Goal: Check status: Check status

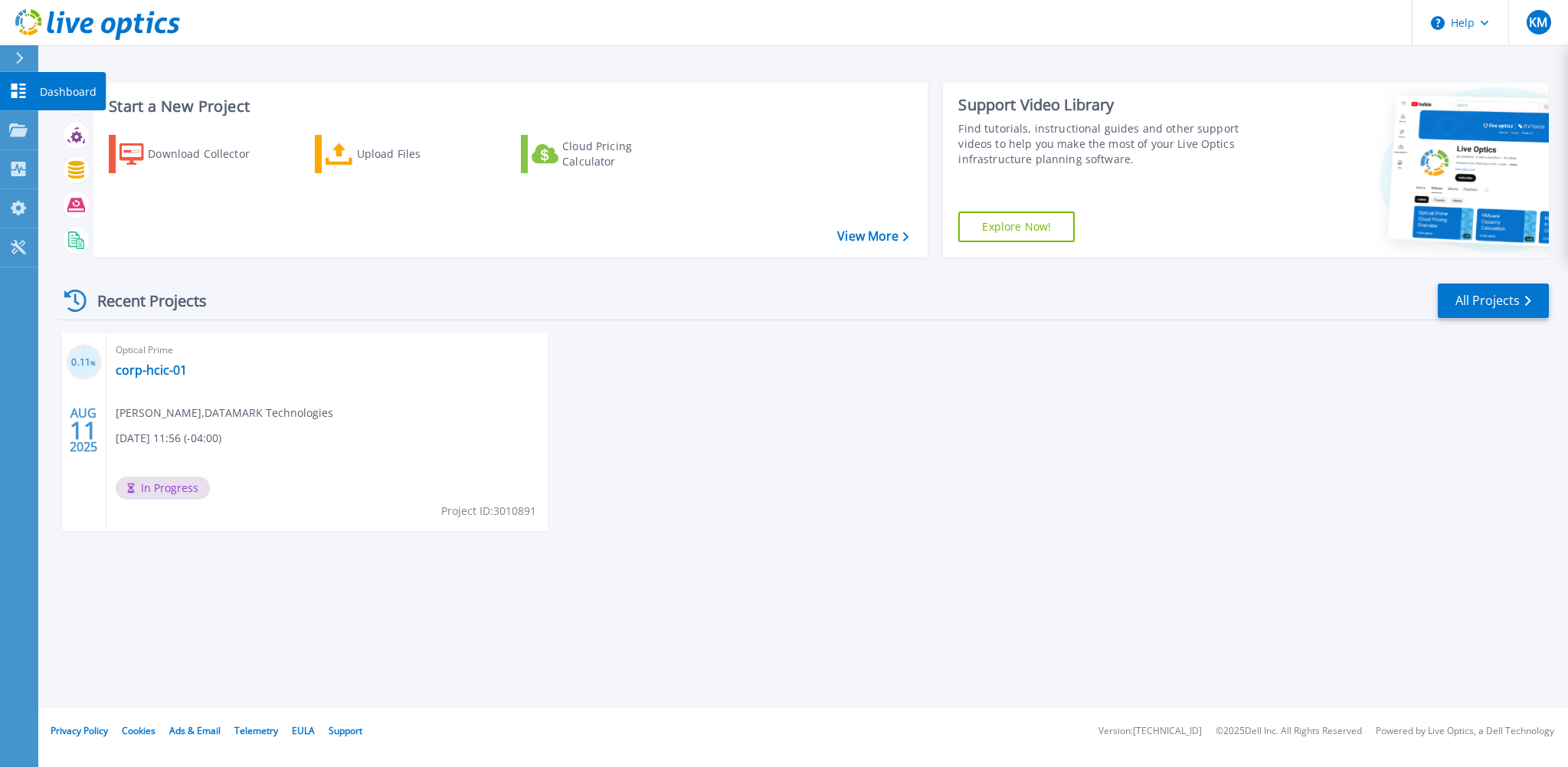
click at [6, 78] on link "Dashboard Dashboard" at bounding box center [19, 92] width 39 height 40
click at [158, 372] on link "corp-hcic-01" at bounding box center [151, 370] width 71 height 15
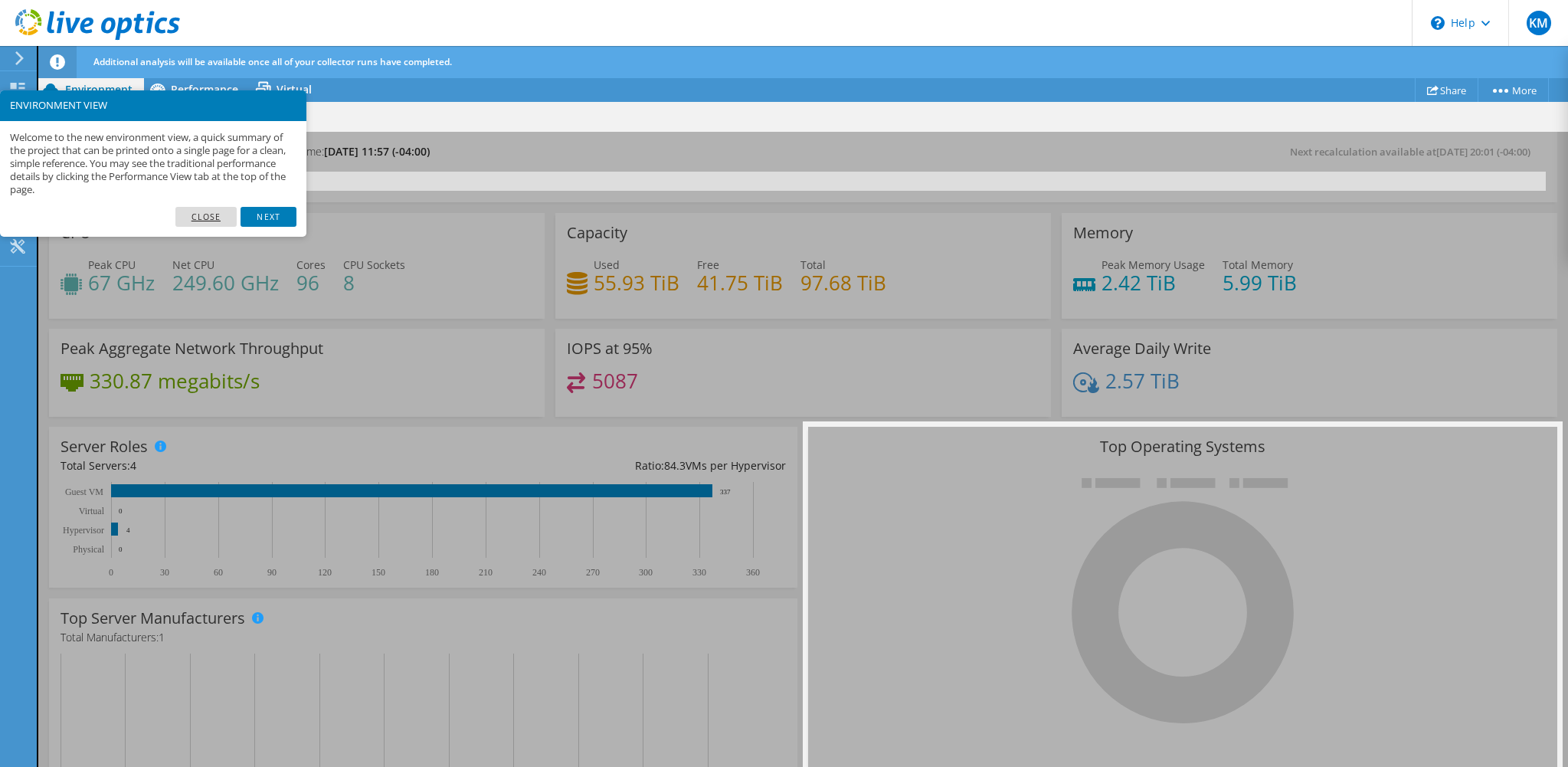
click at [194, 213] on link "Close" at bounding box center [206, 217] width 62 height 20
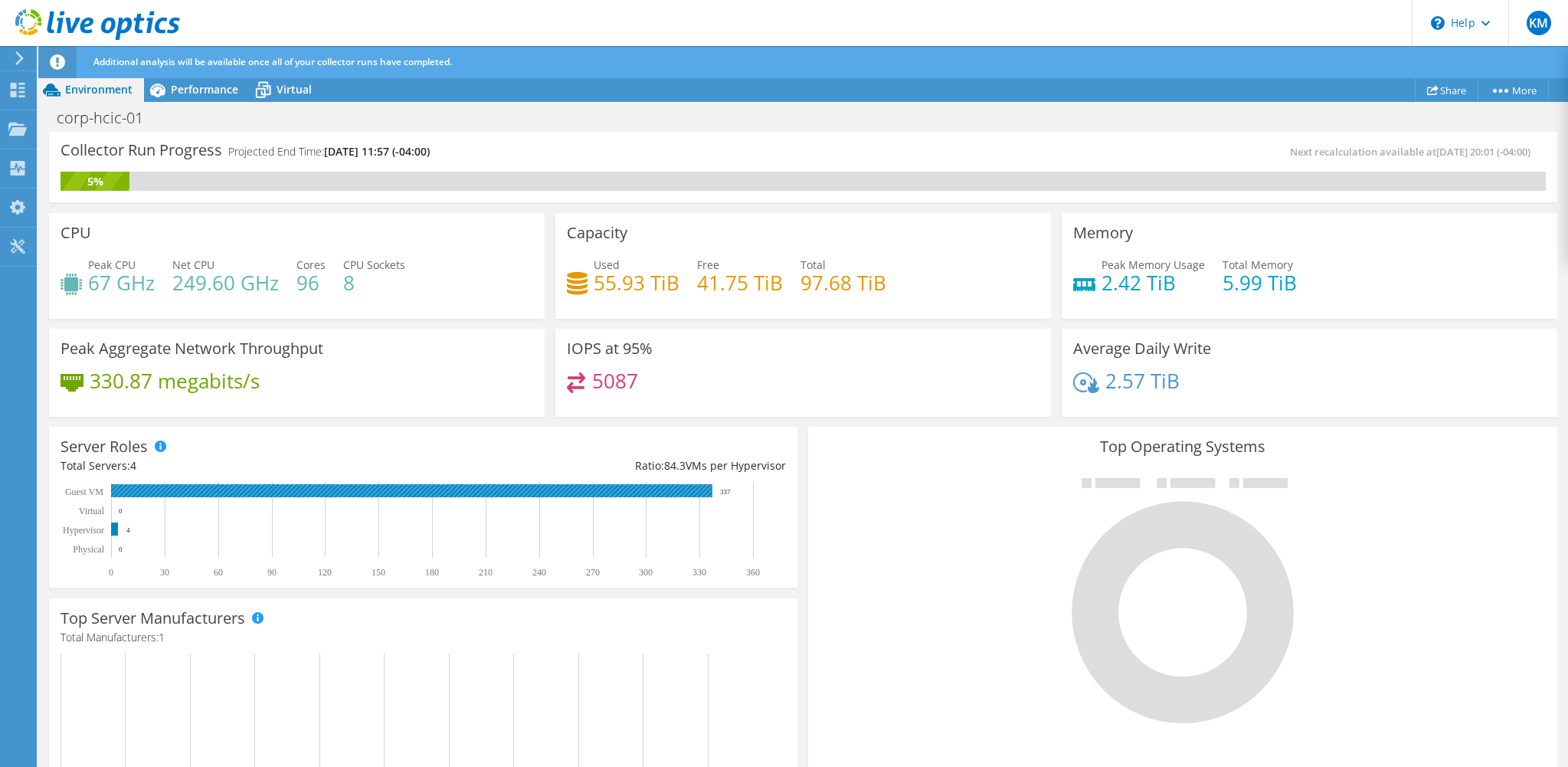
scroll to position [306, 0]
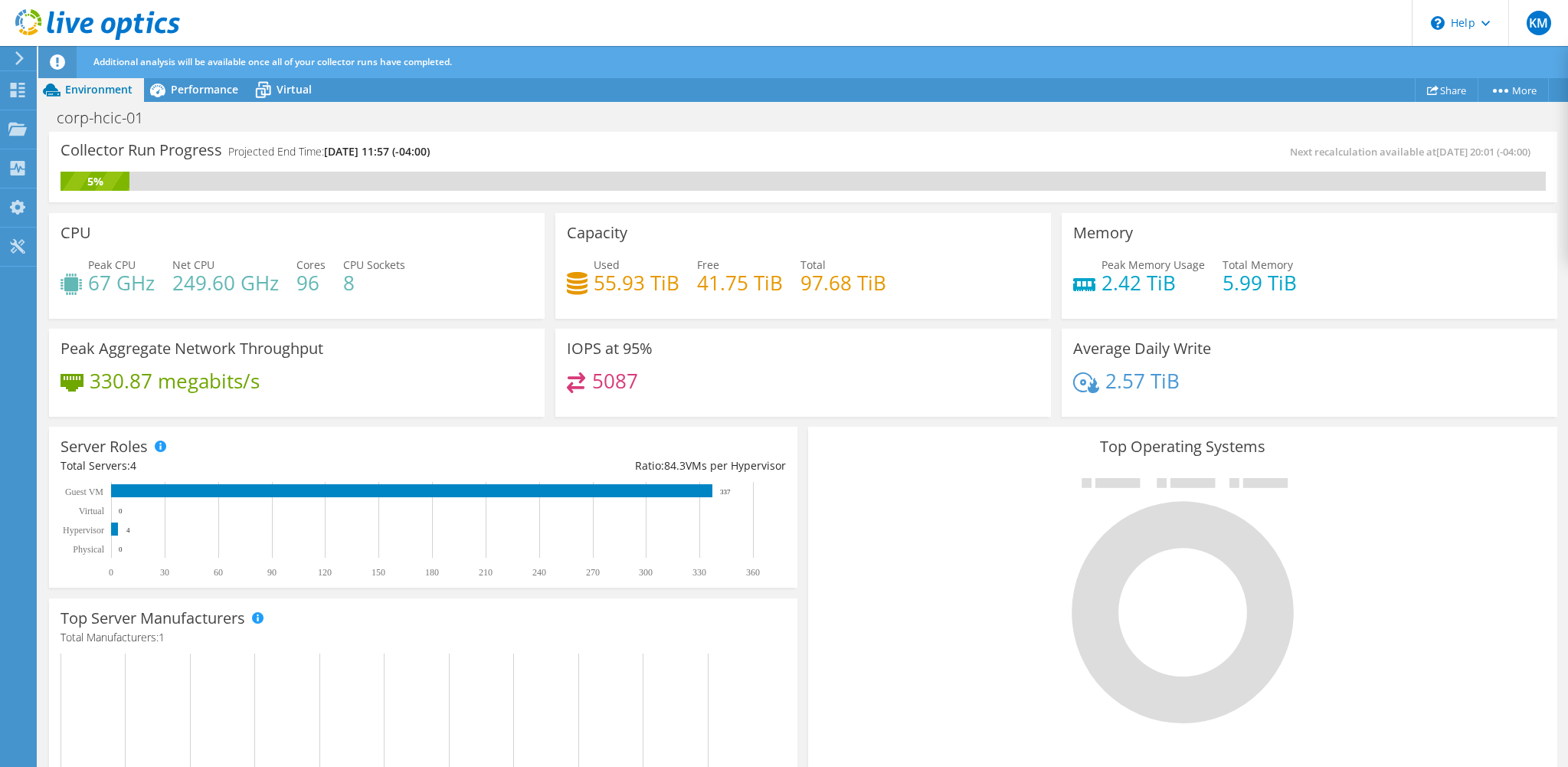
click at [792, 423] on div "Server Roles Physical Servers represent bare metal servers that were targets of…" at bounding box center [423, 507] width 759 height 172
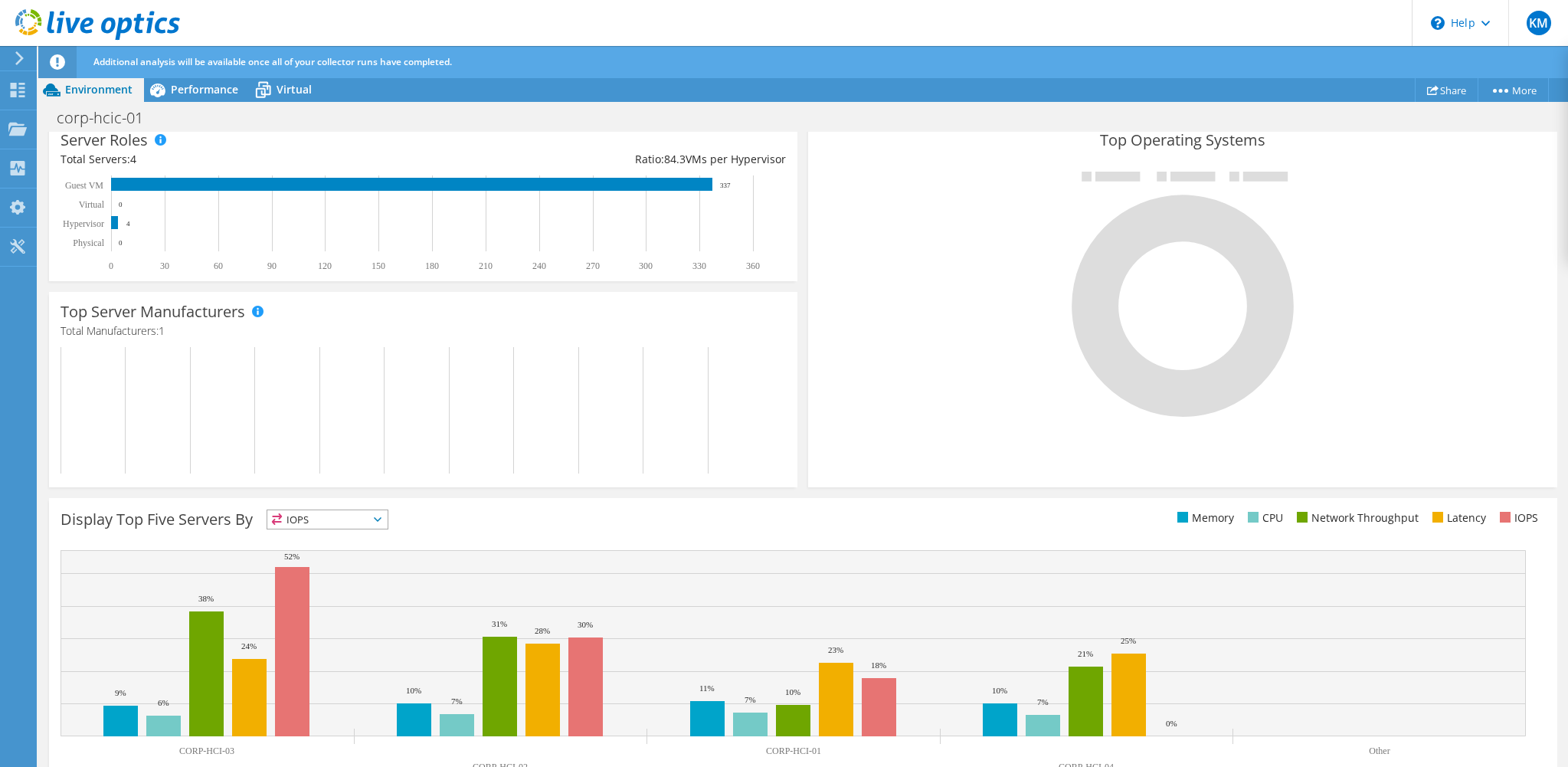
scroll to position [346, 0]
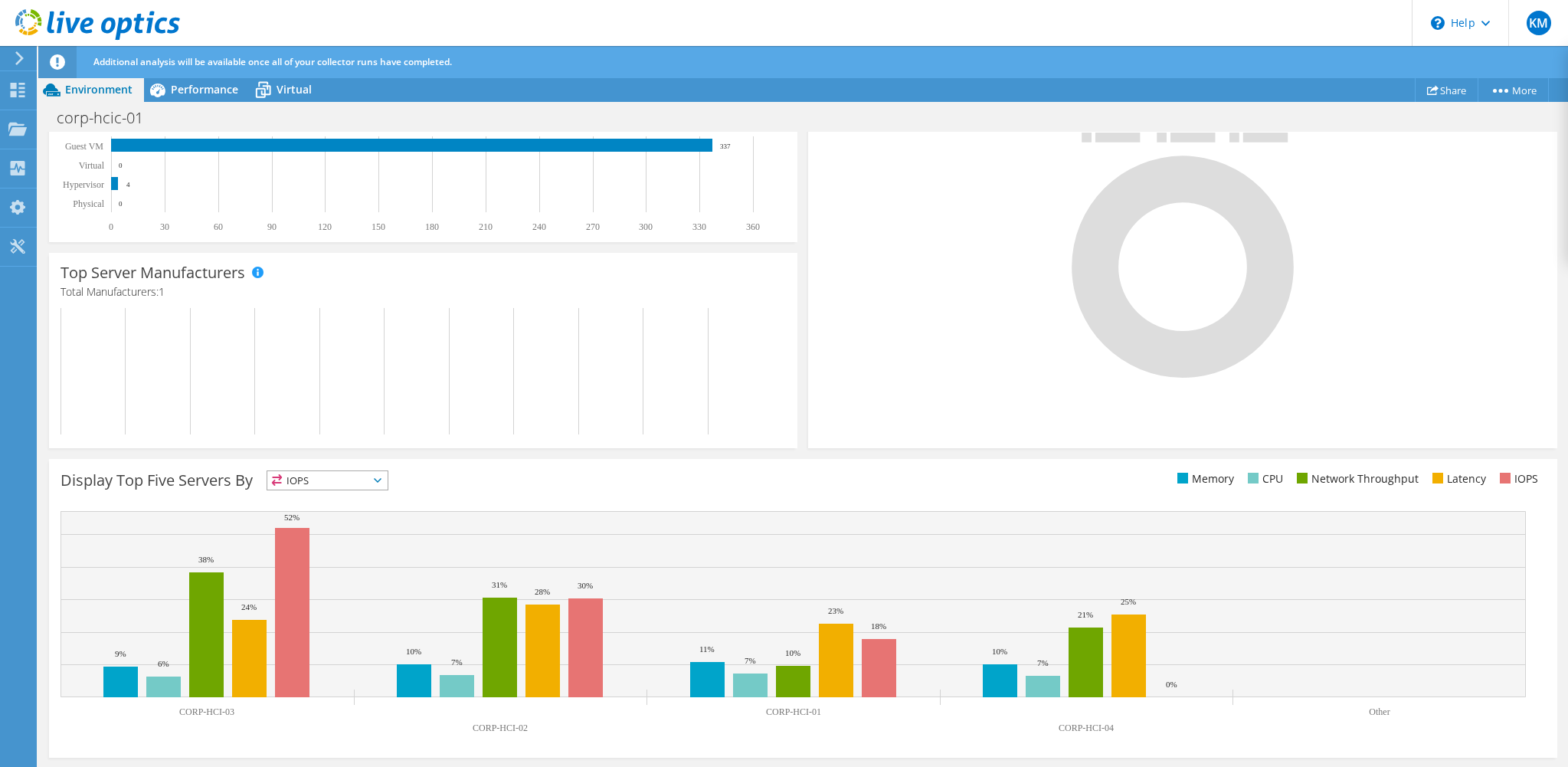
click at [334, 476] on span "IOPS" at bounding box center [327, 480] width 120 height 18
click at [320, 585] on li "Latency" at bounding box center [327, 586] width 120 height 21
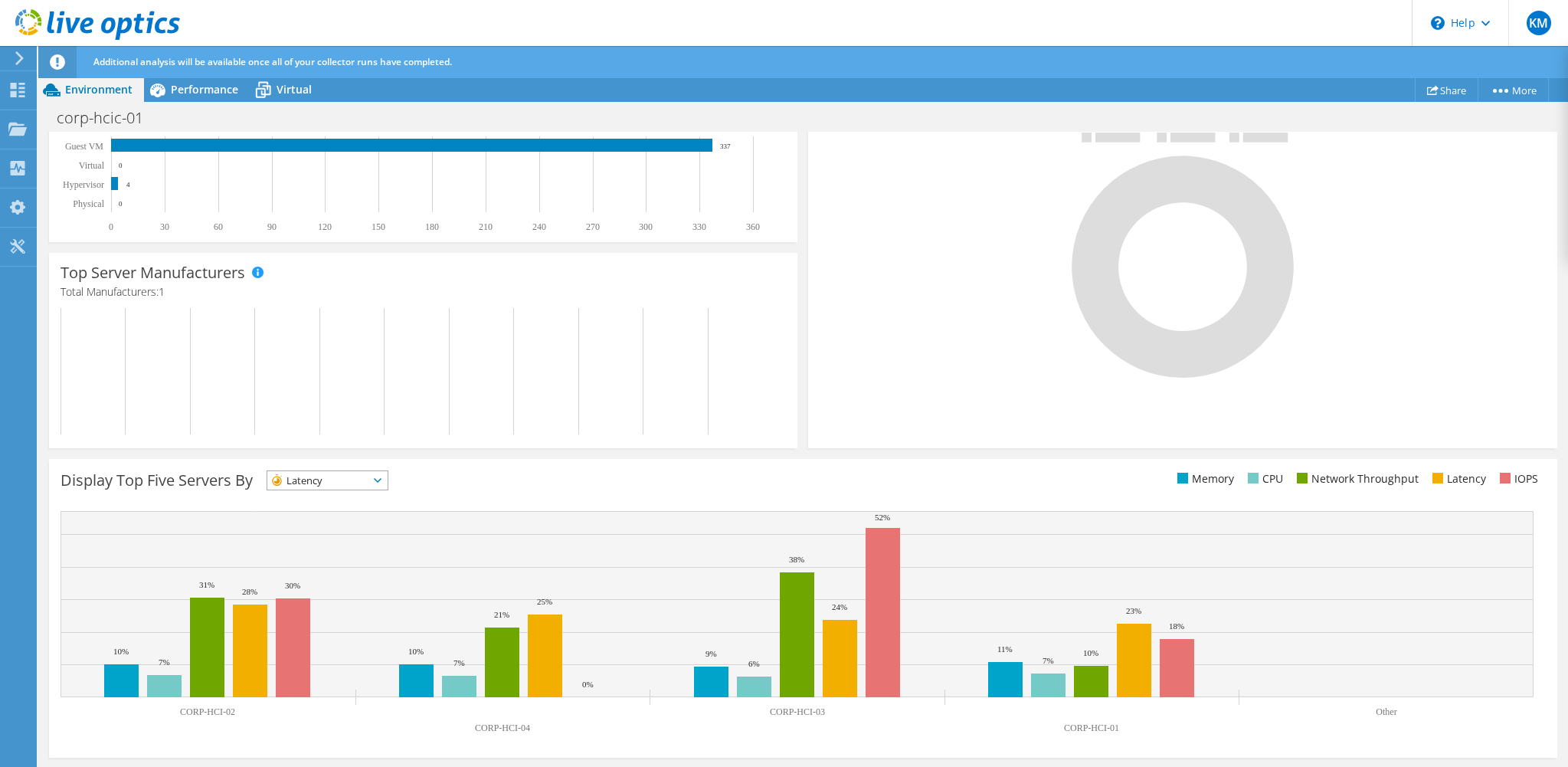
click at [345, 484] on span "Latency" at bounding box center [317, 480] width 101 height 18
click at [485, 482] on div "Display Top Five Servers By Latency IOPS" at bounding box center [432, 483] width 742 height 25
click at [368, 482] on span "Latency" at bounding box center [317, 480] width 101 height 18
click at [316, 517] on li "Memory" at bounding box center [327, 521] width 120 height 21
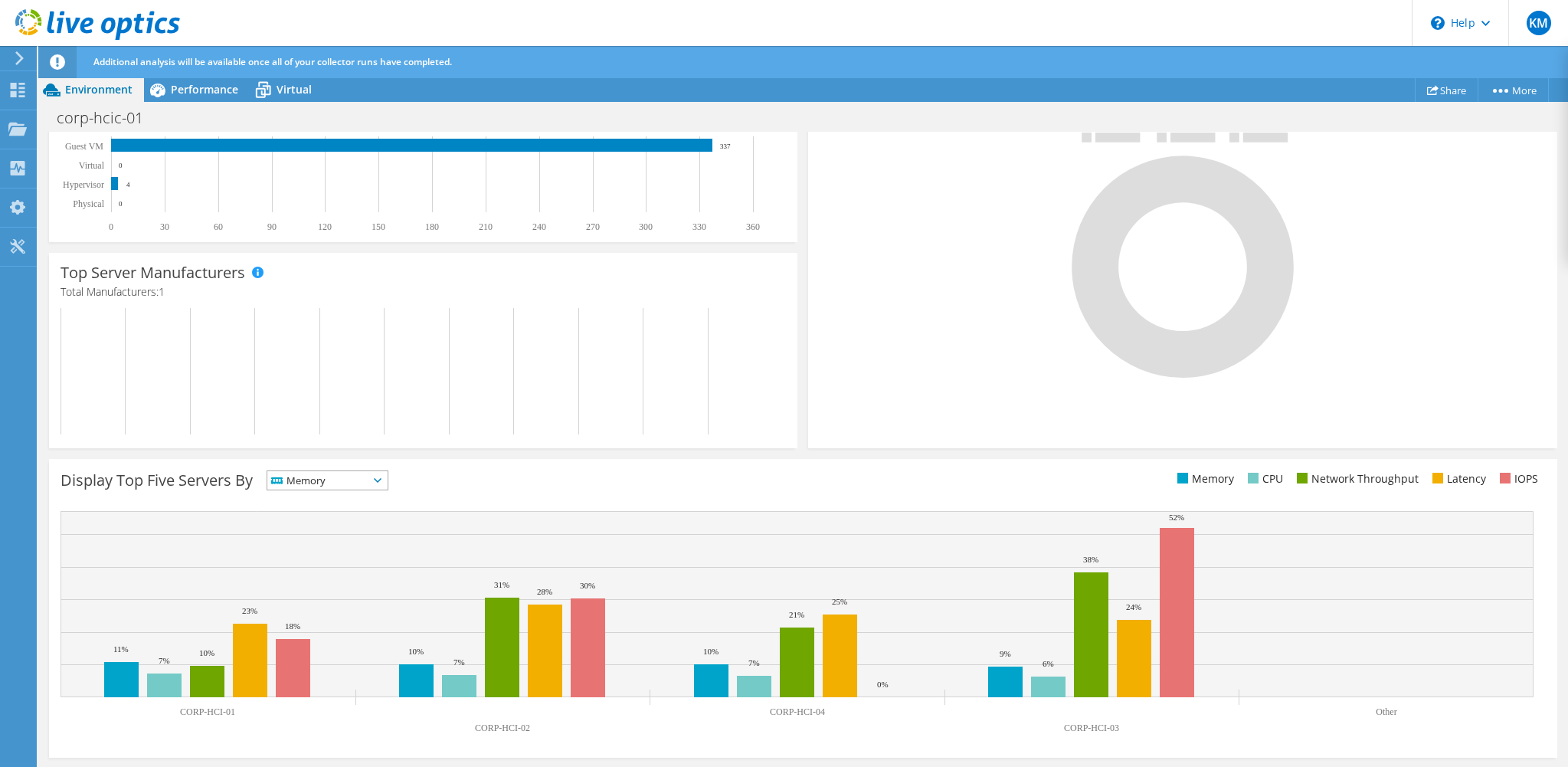
click at [319, 487] on span "Memory" at bounding box center [317, 480] width 101 height 18
click at [327, 561] on li "Network Throughput" at bounding box center [327, 565] width 120 height 21
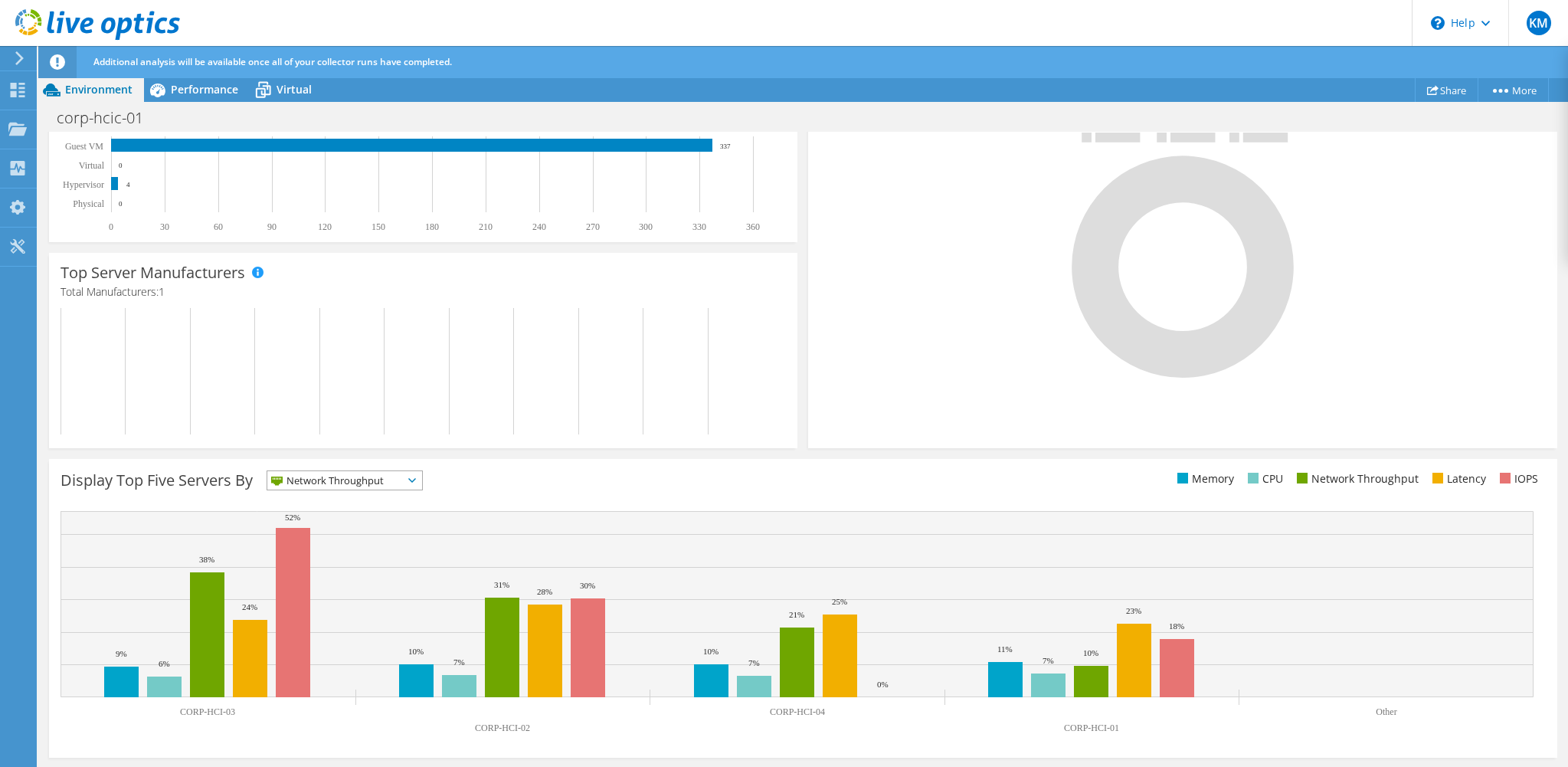
click at [335, 480] on span "Network Throughput" at bounding box center [334, 480] width 136 height 18
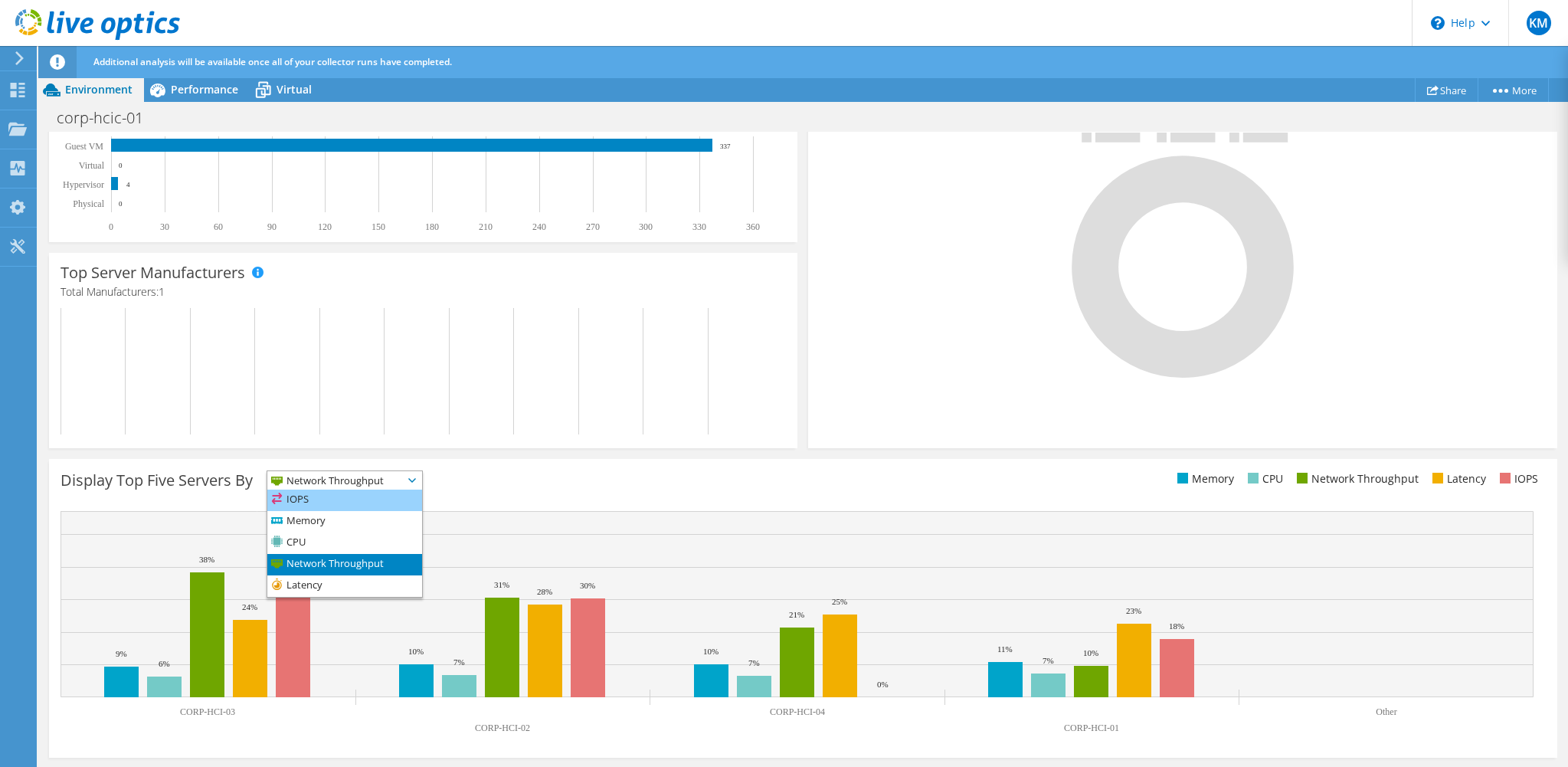
click at [334, 498] on li "IOPS" at bounding box center [344, 500] width 155 height 21
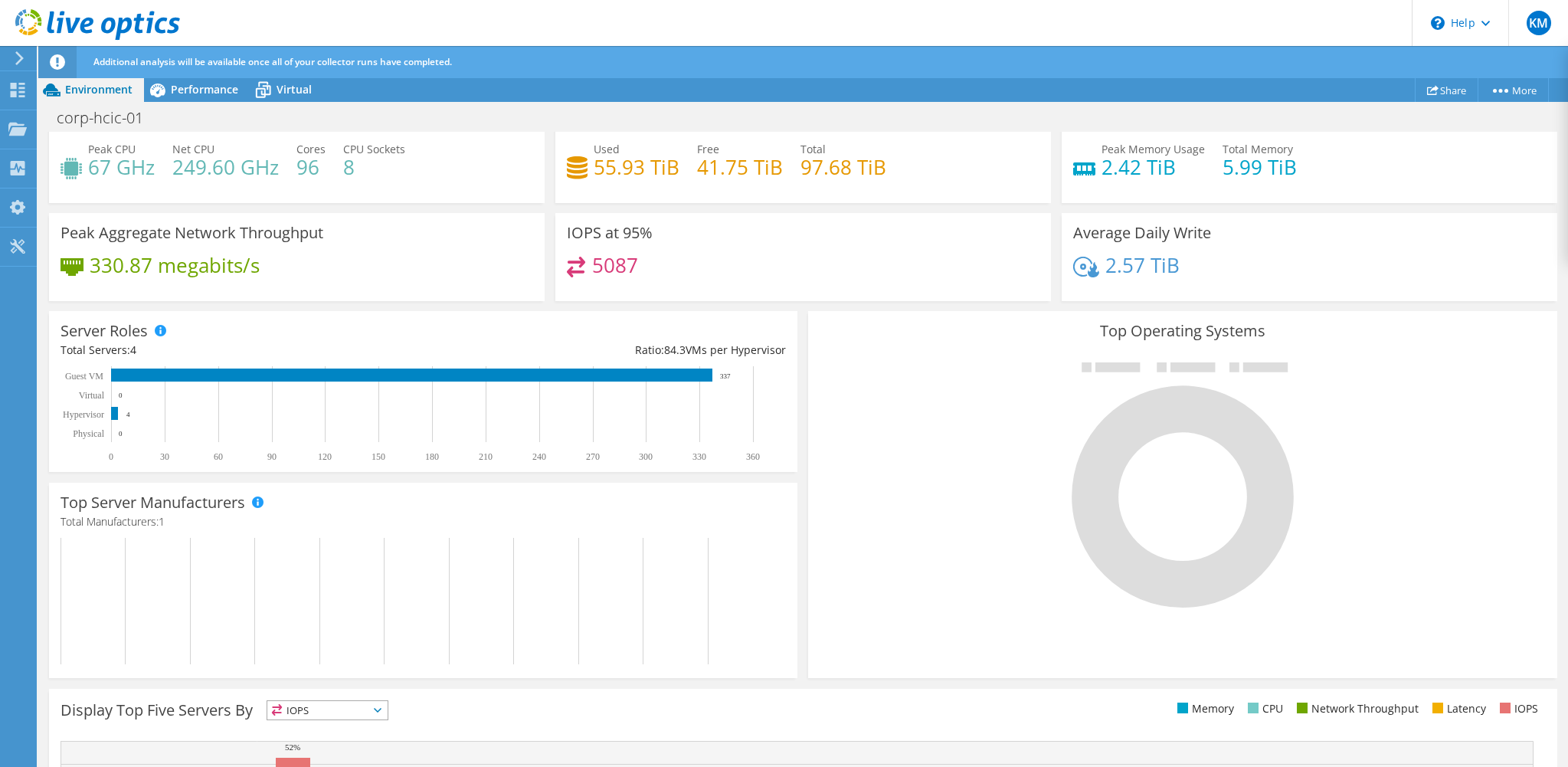
scroll to position [159, 0]
click at [199, 93] on span "Performance" at bounding box center [204, 89] width 67 height 14
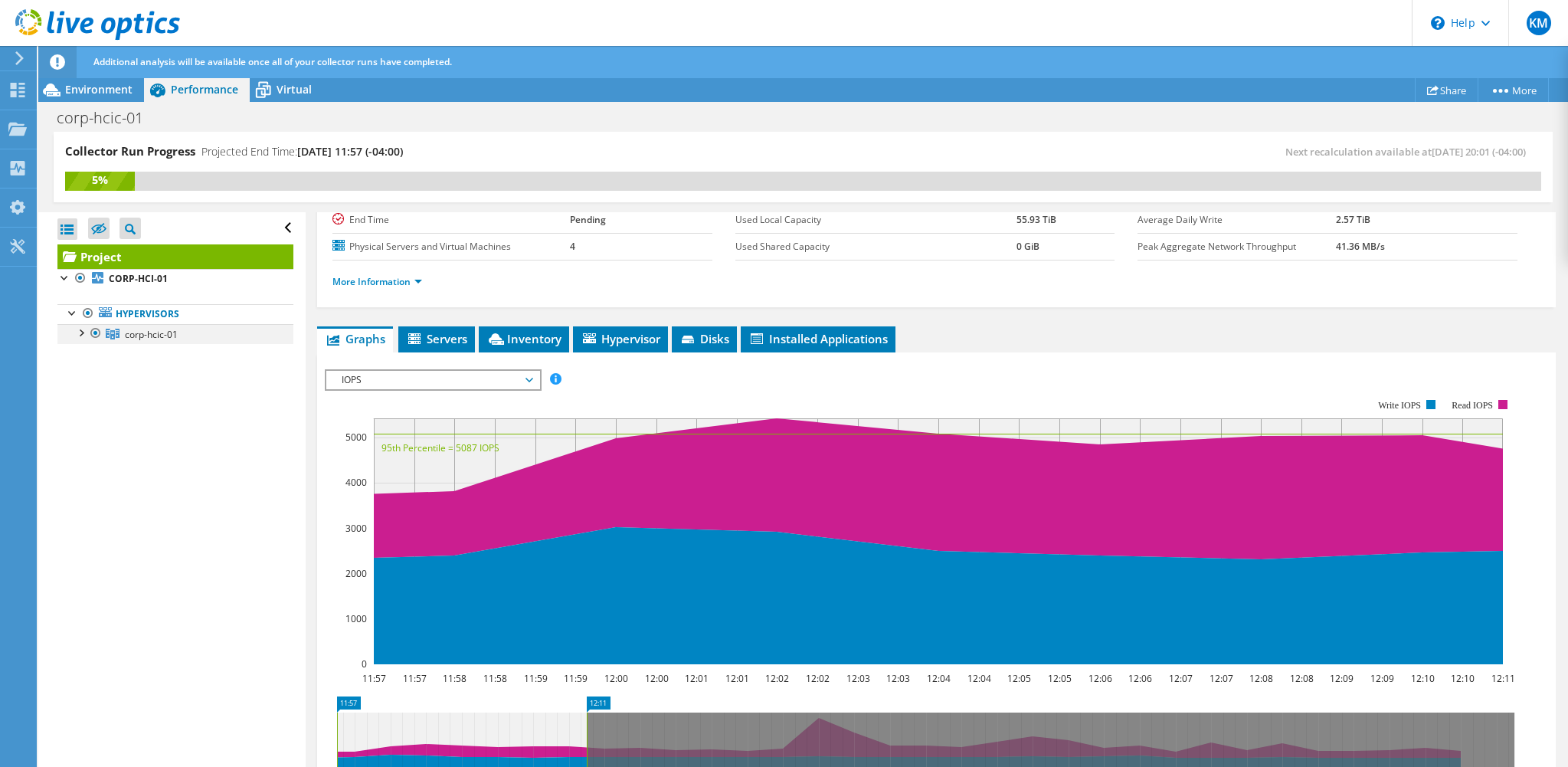
click at [84, 328] on div at bounding box center [81, 331] width 15 height 15
click at [89, 356] on div at bounding box center [88, 352] width 15 height 15
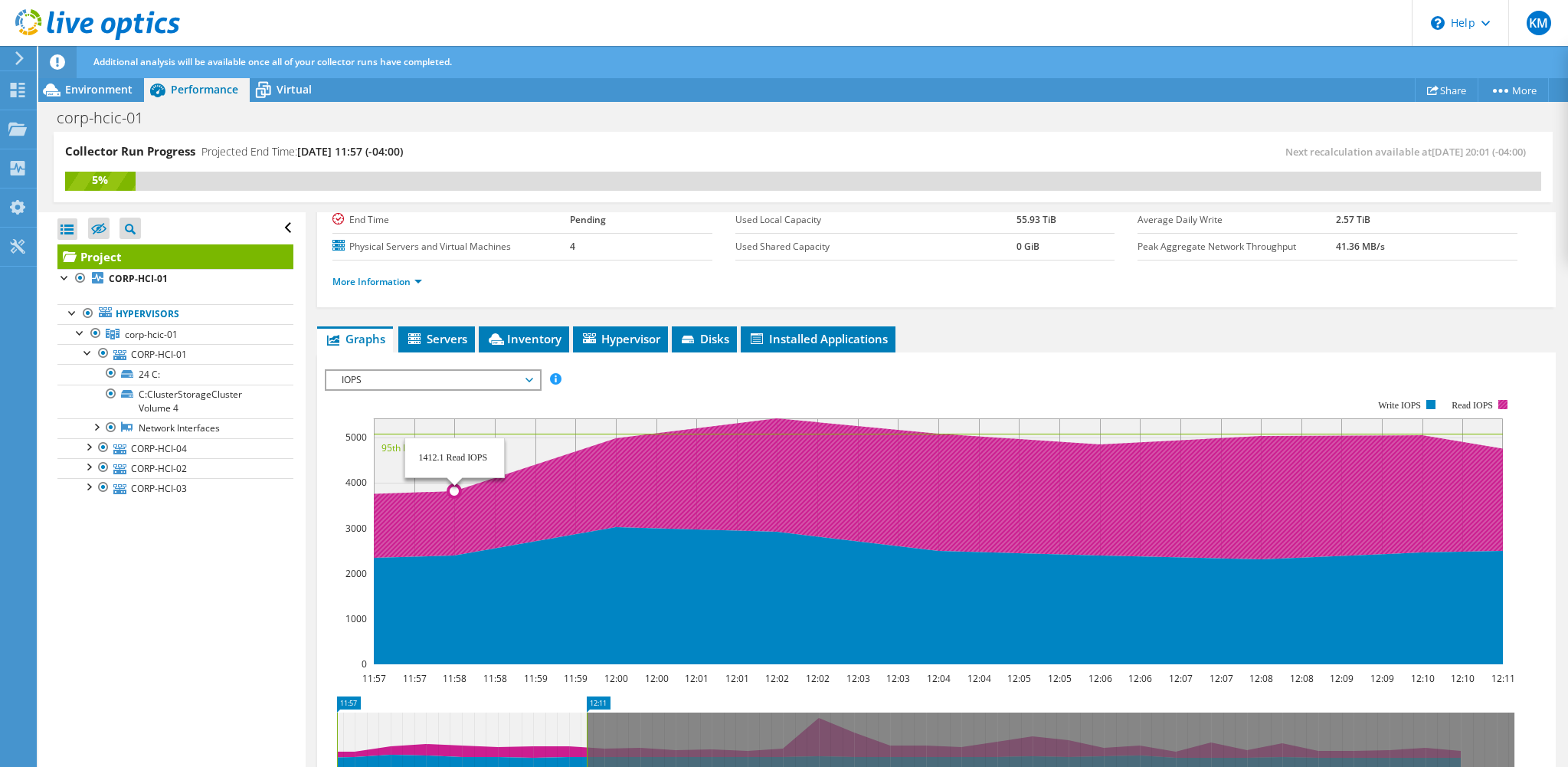
scroll to position [388, 0]
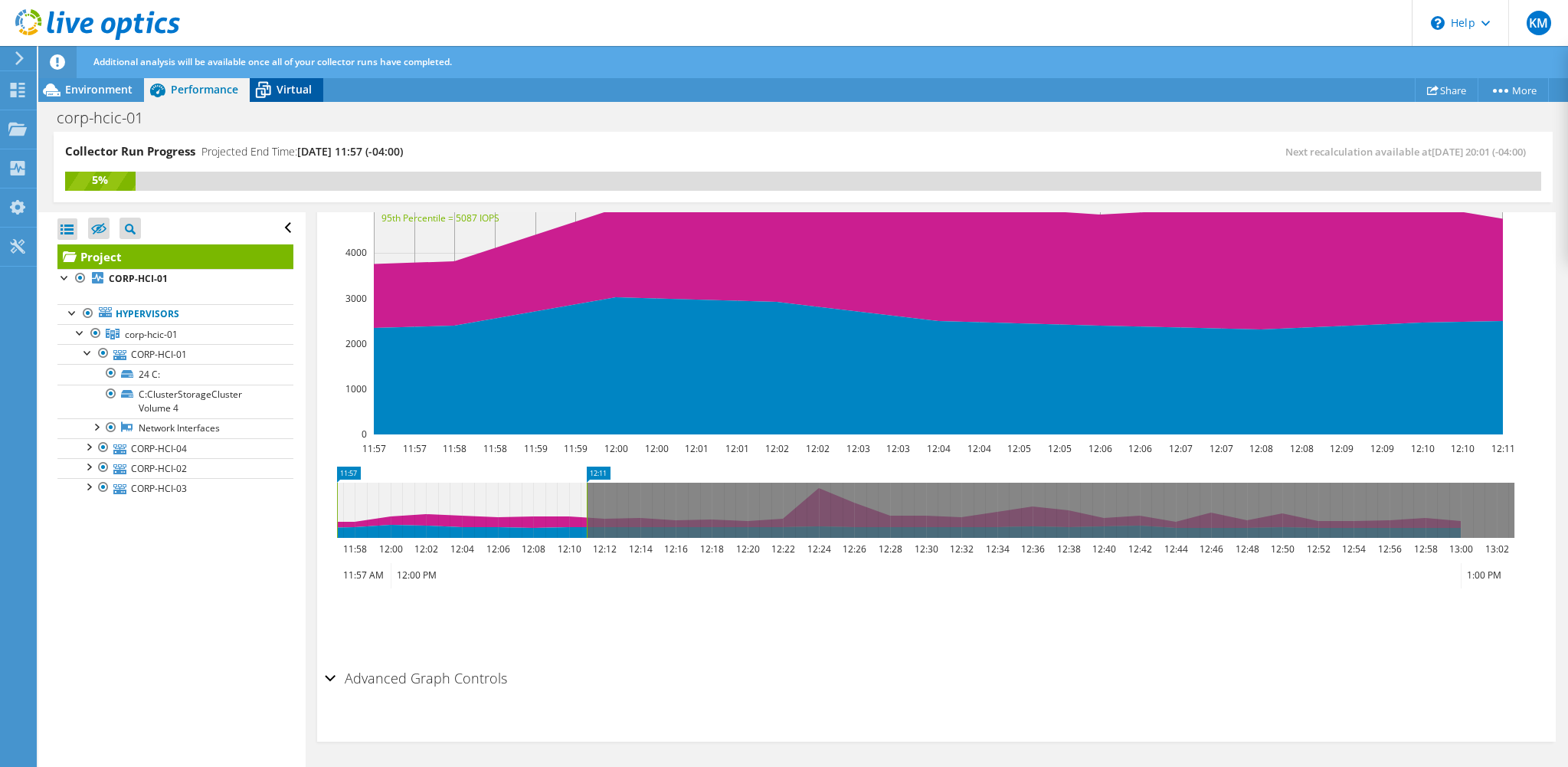
click at [286, 89] on span "Virtual" at bounding box center [294, 89] width 36 height 14
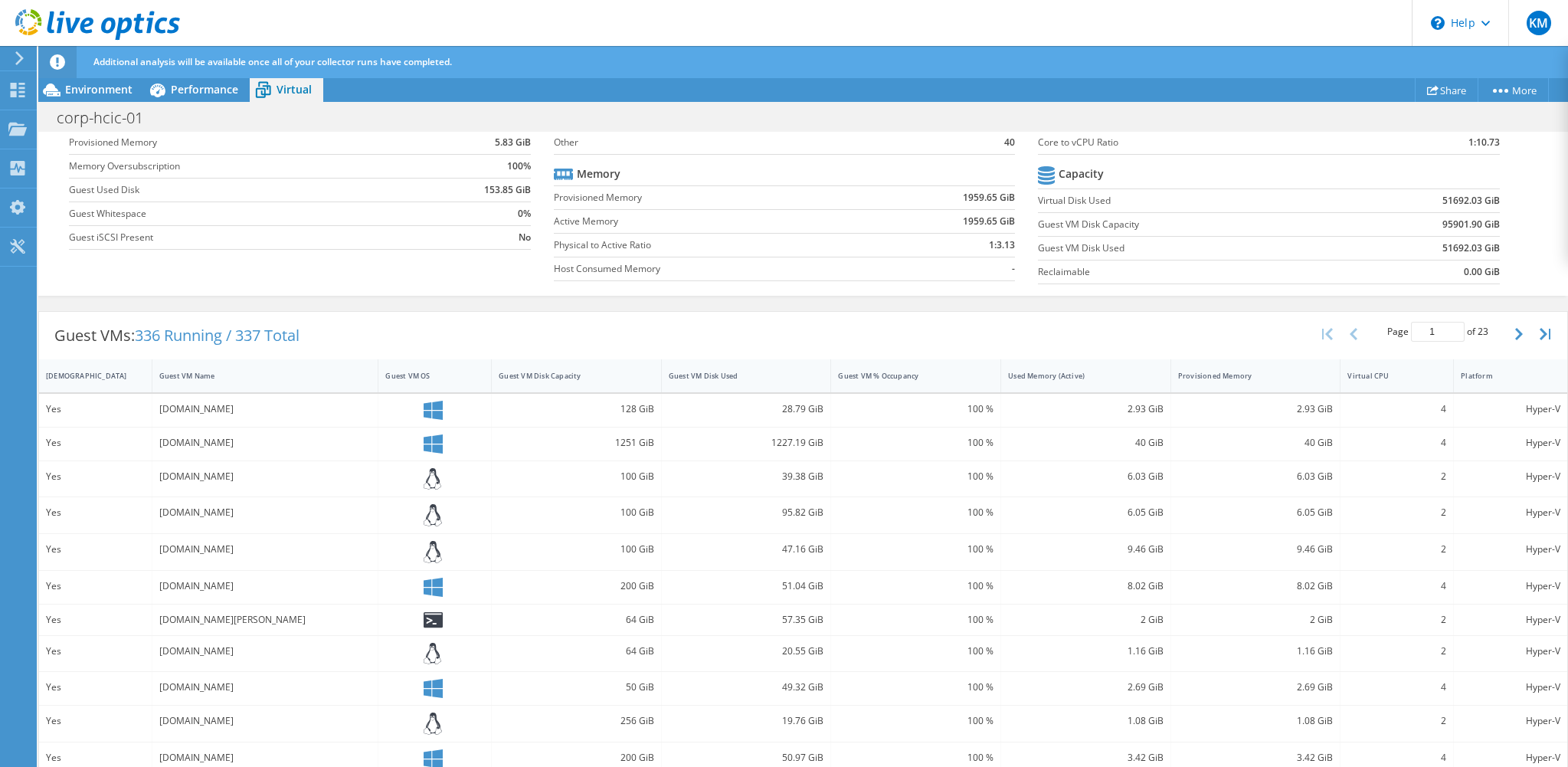
scroll to position [0, 0]
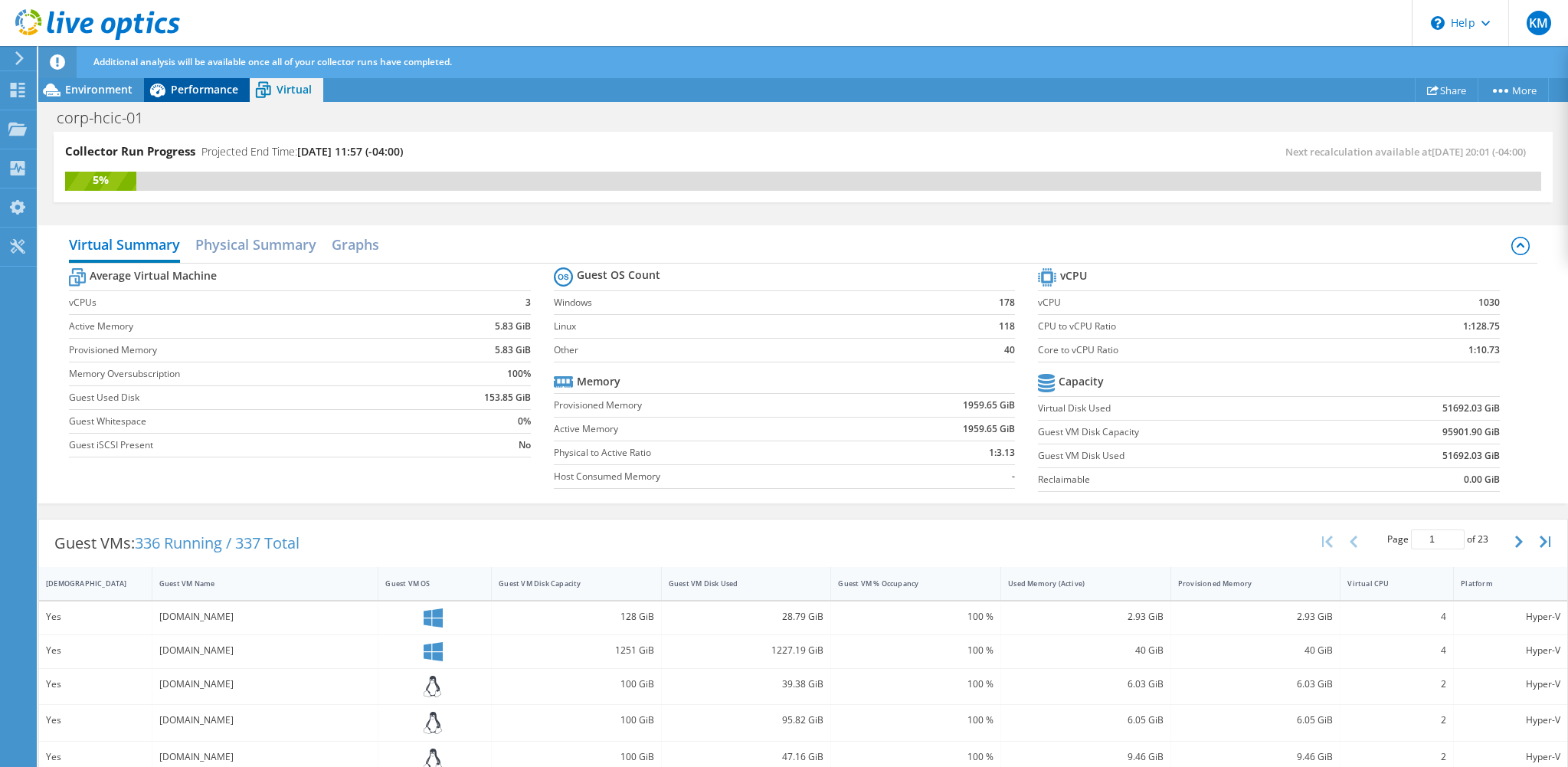
click at [186, 84] on span "Performance" at bounding box center [204, 89] width 67 height 14
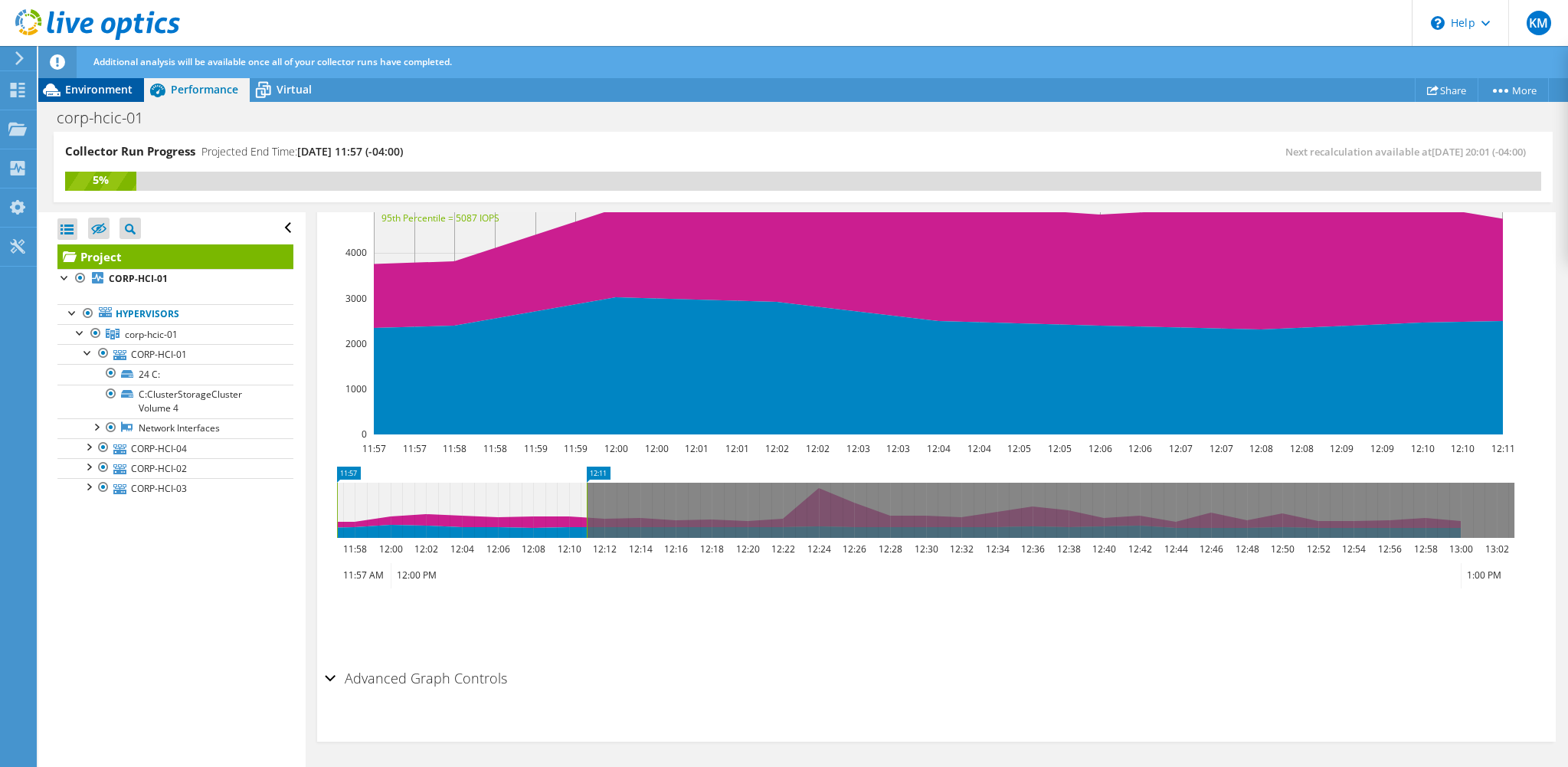
click at [87, 80] on div "Environment" at bounding box center [92, 89] width 106 height 24
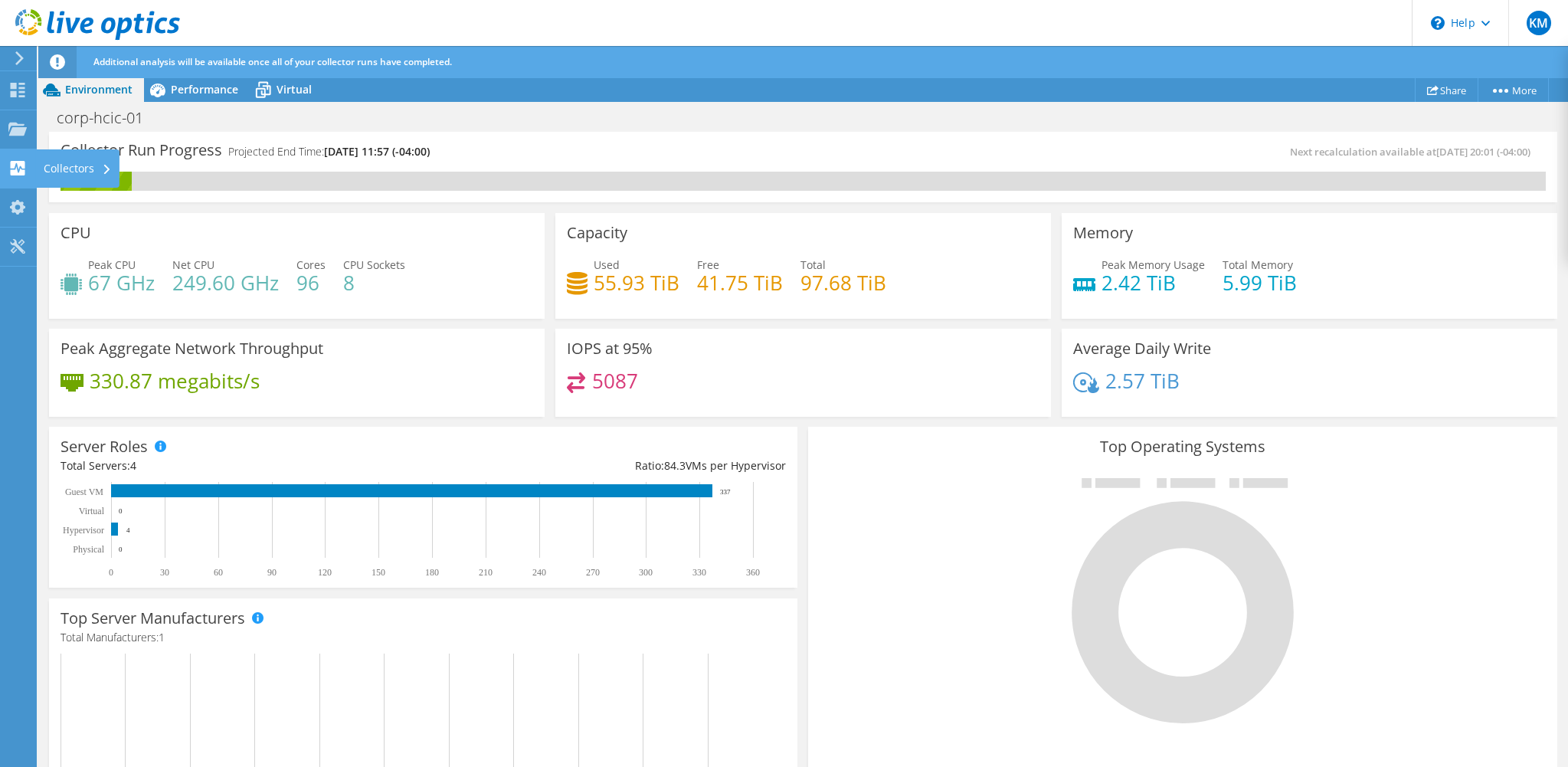
click at [14, 169] on icon at bounding box center [17, 168] width 18 height 14
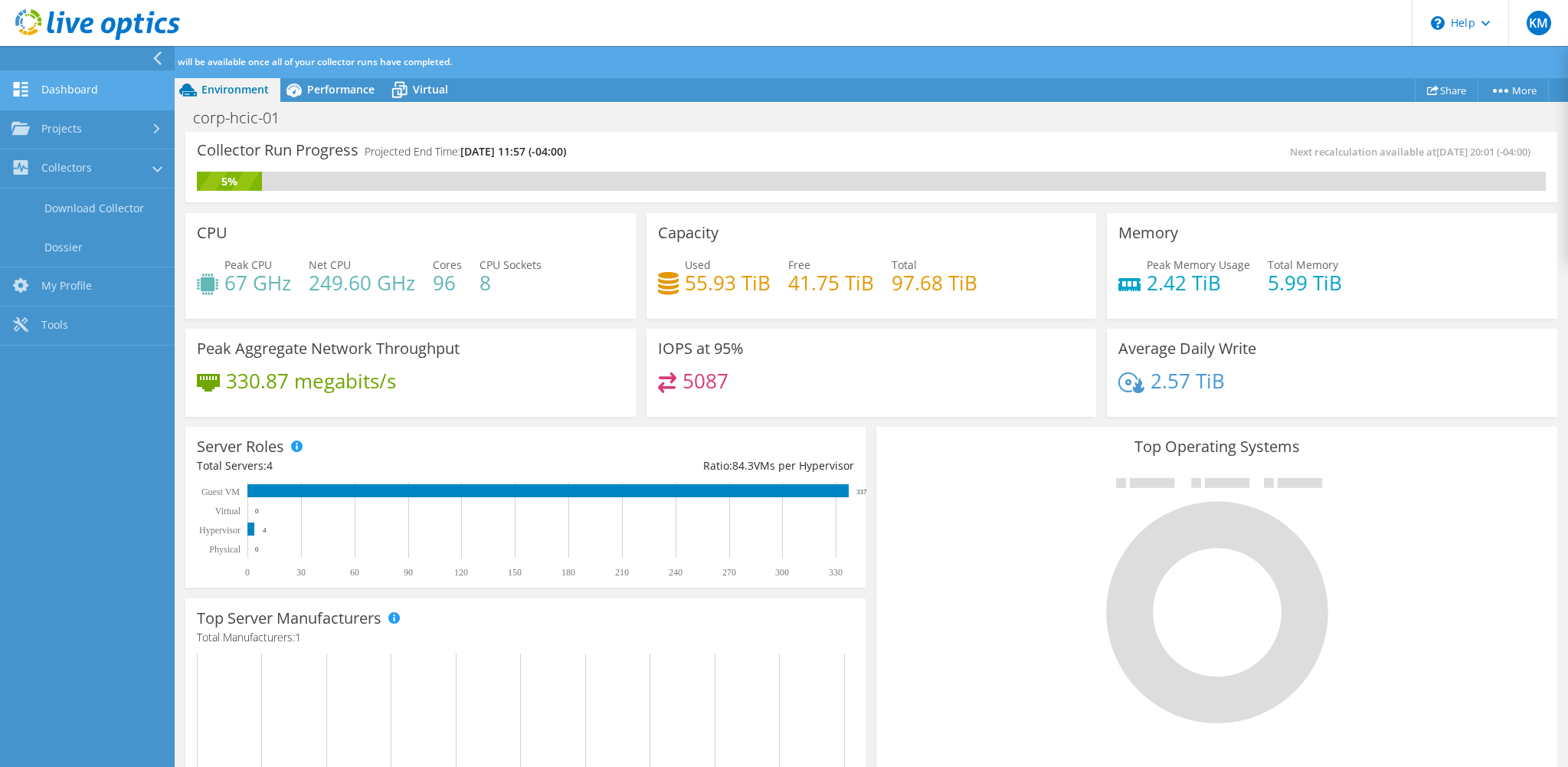
click at [45, 96] on link "Dashboard" at bounding box center [87, 91] width 174 height 40
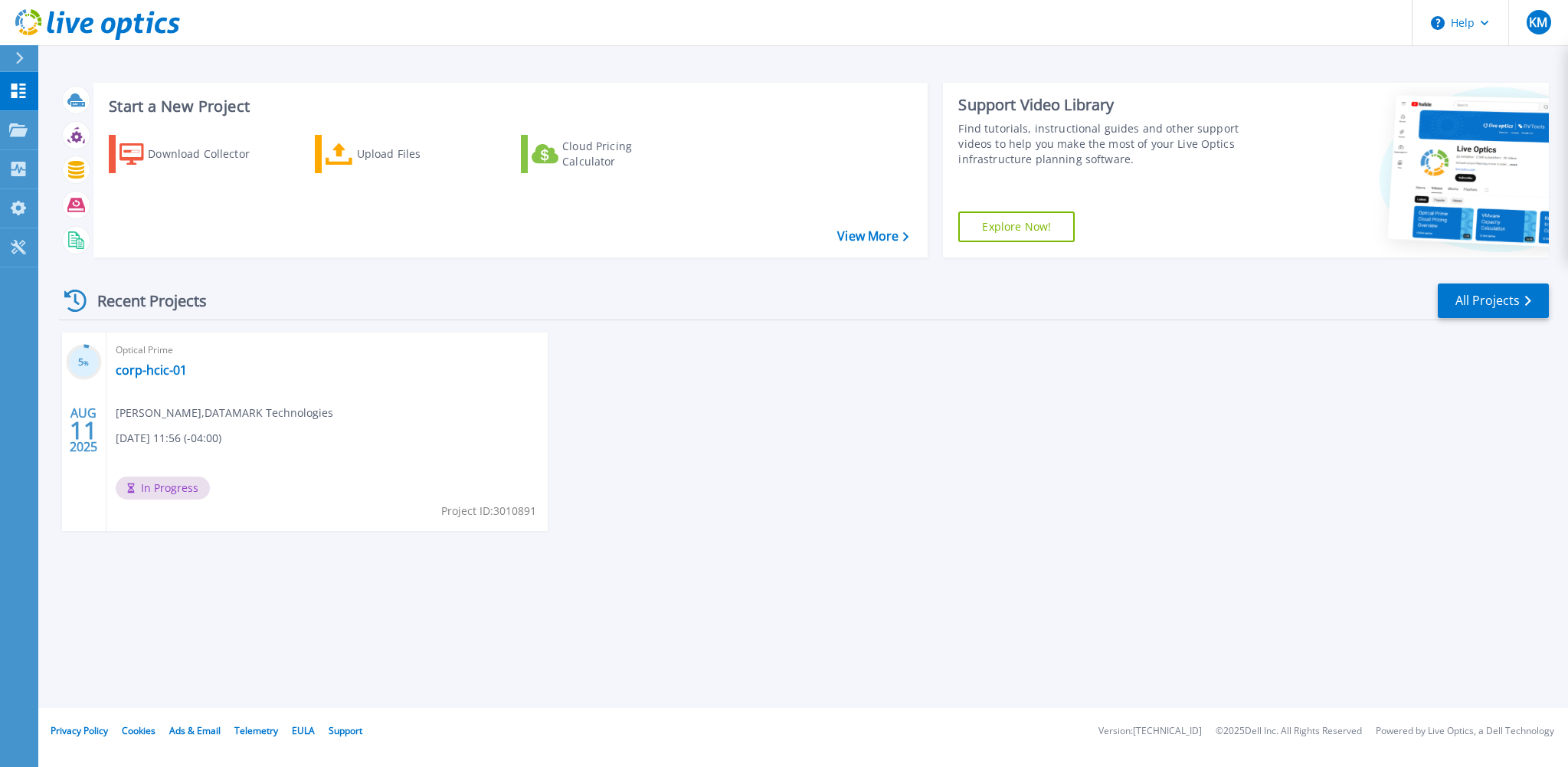
click at [769, 416] on div "5 % [DATE] Optical Prime corp-hcic-01 [PERSON_NAME] , DATAMARK Technologies [DA…" at bounding box center [797, 447] width 1502 height 229
